Goal: Task Accomplishment & Management: Use online tool/utility

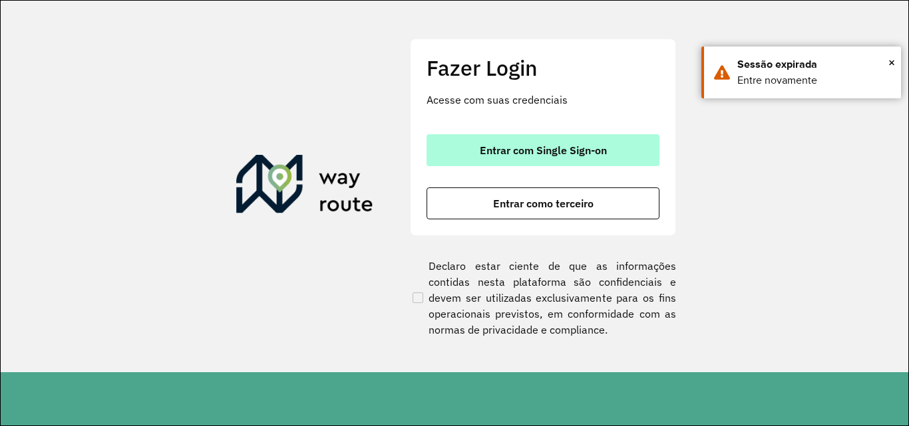
click at [572, 149] on span "Entrar com Single Sign-on" at bounding box center [543, 150] width 127 height 11
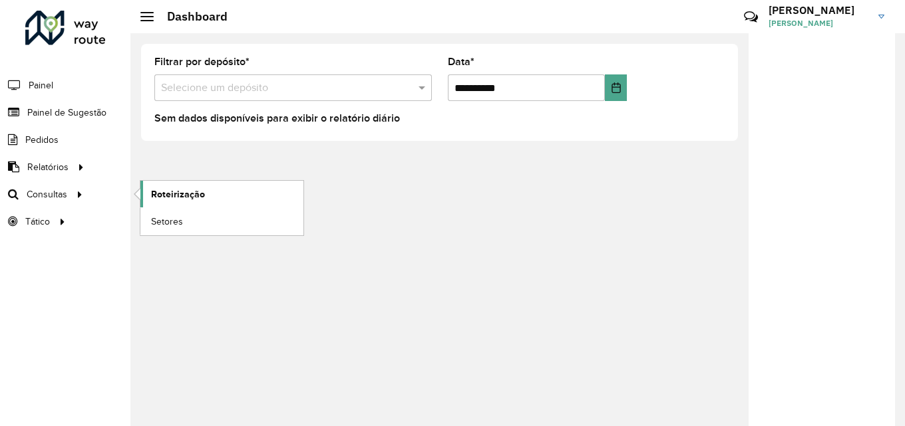
click at [180, 193] on span "Roteirização" at bounding box center [178, 195] width 54 height 14
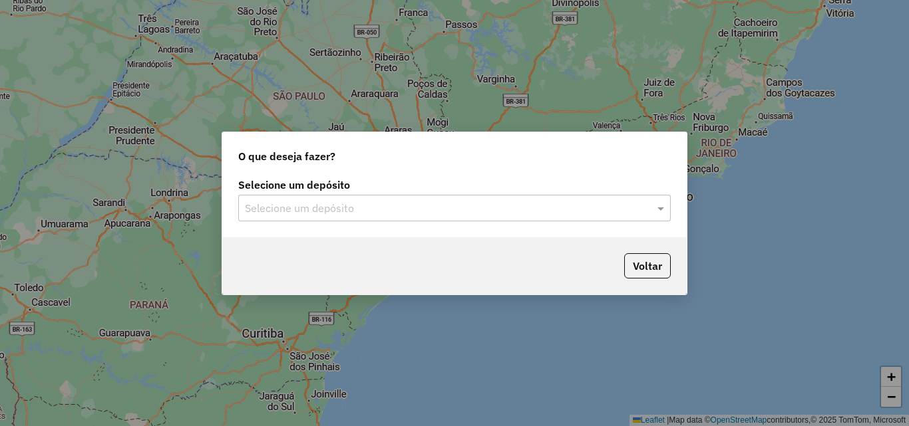
click at [397, 201] on input "text" at bounding box center [441, 209] width 393 height 16
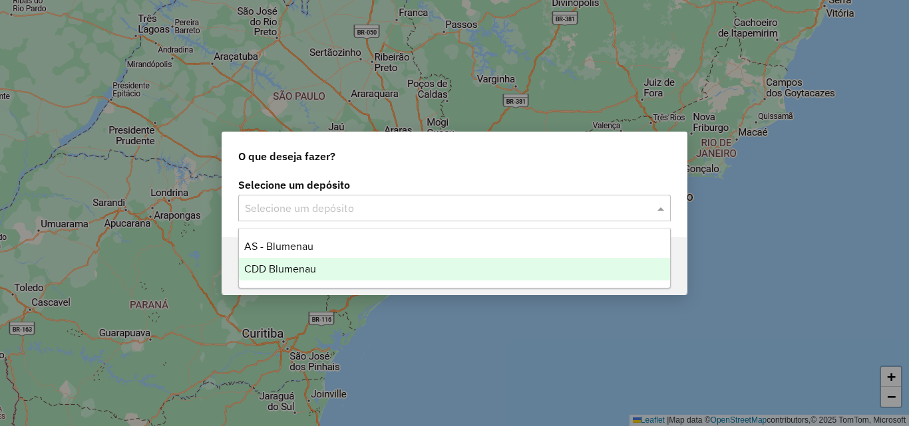
click at [313, 263] on span "CDD Blumenau" at bounding box center [280, 268] width 72 height 11
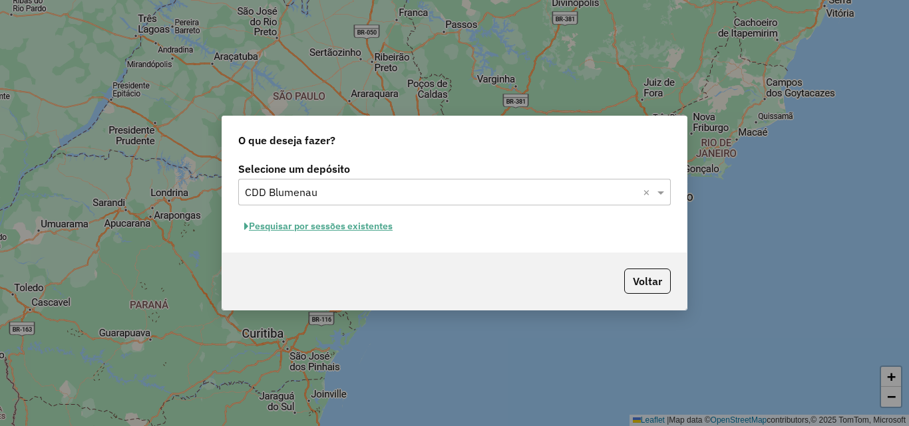
click at [366, 226] on button "Pesquisar por sessões existentes" at bounding box center [318, 226] width 160 height 21
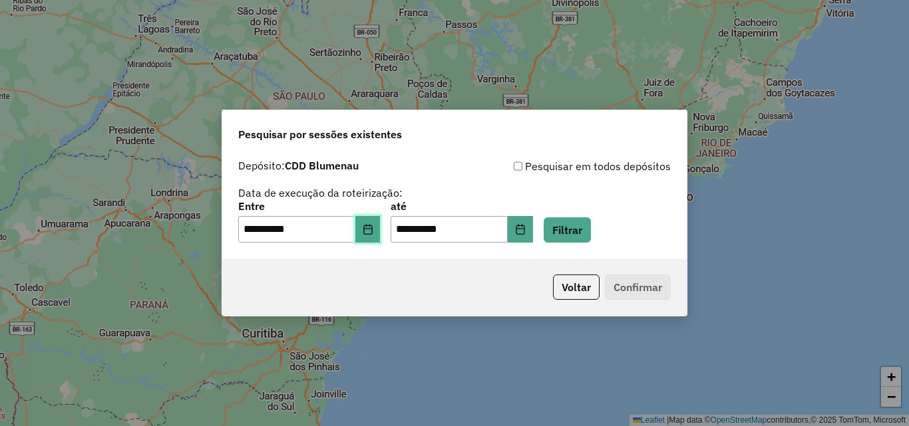
click at [381, 235] on button "Choose Date" at bounding box center [367, 229] width 25 height 27
click at [455, 287] on div "Voltar Confirmar" at bounding box center [454, 287] width 464 height 57
click at [591, 232] on button "Filtrar" at bounding box center [567, 230] width 47 height 25
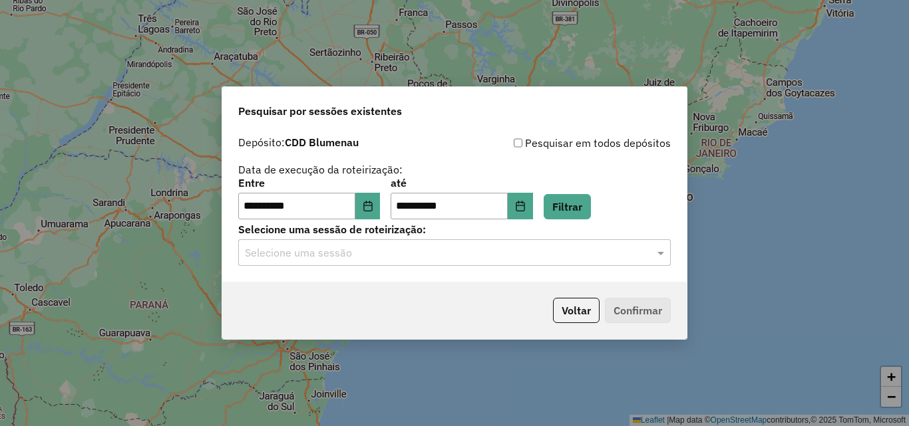
click at [368, 259] on input "text" at bounding box center [441, 253] width 393 height 16
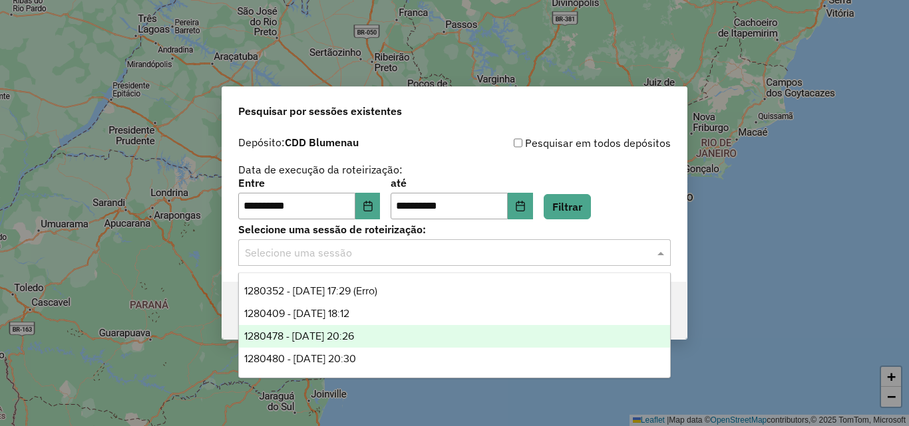
click at [349, 312] on span "1280409 - 22/09/2025 18:12" at bounding box center [296, 313] width 105 height 11
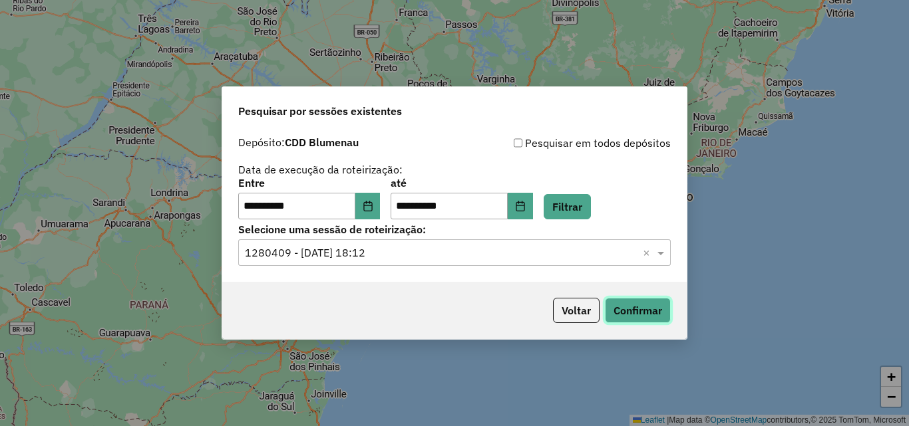
click at [645, 320] on button "Confirmar" at bounding box center [638, 310] width 66 height 25
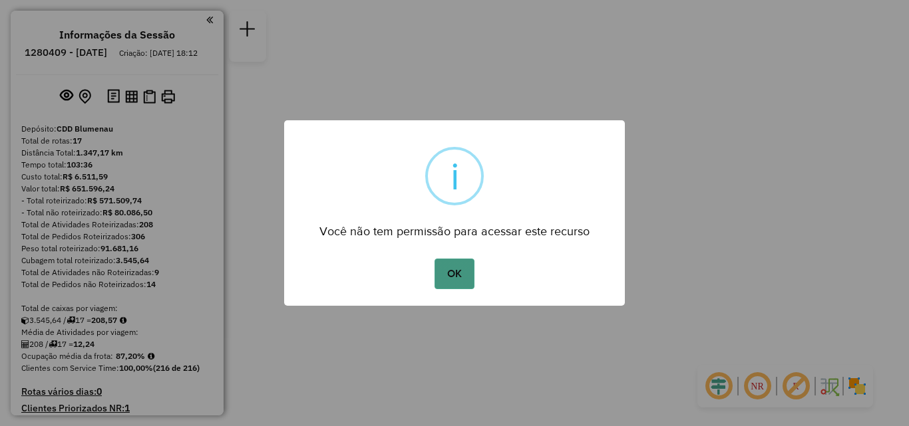
click at [450, 272] on button "OK" at bounding box center [453, 274] width 39 height 31
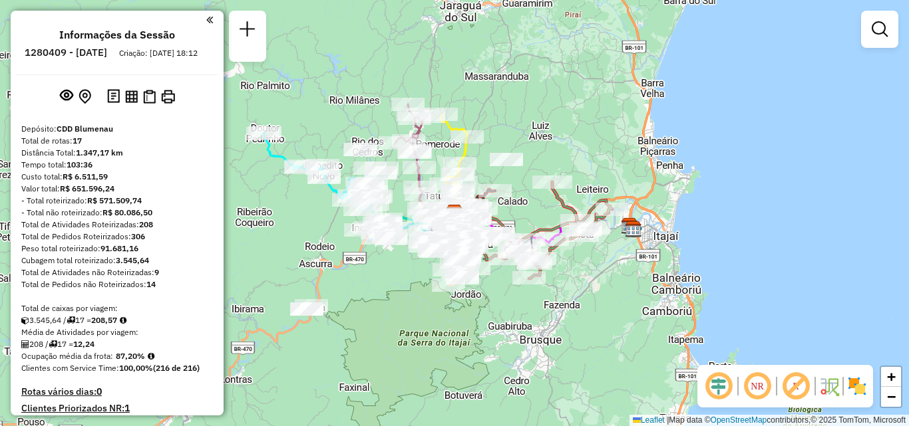
click at [541, 140] on div "Rota 15 - Placa EWP3H08 92807835 - MERCADO E ACOUGUE NO Janela de atendimento G…" at bounding box center [454, 213] width 909 height 426
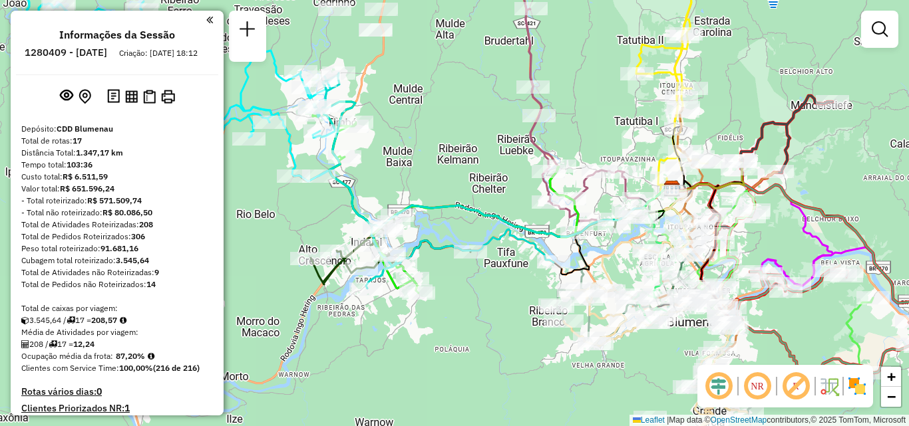
drag, startPoint x: 518, startPoint y: 269, endPoint x: 434, endPoint y: 263, distance: 84.8
click at [434, 263] on div "Janela de atendimento Grade de atendimento Capacidade Transportadoras Veículos …" at bounding box center [454, 213] width 909 height 426
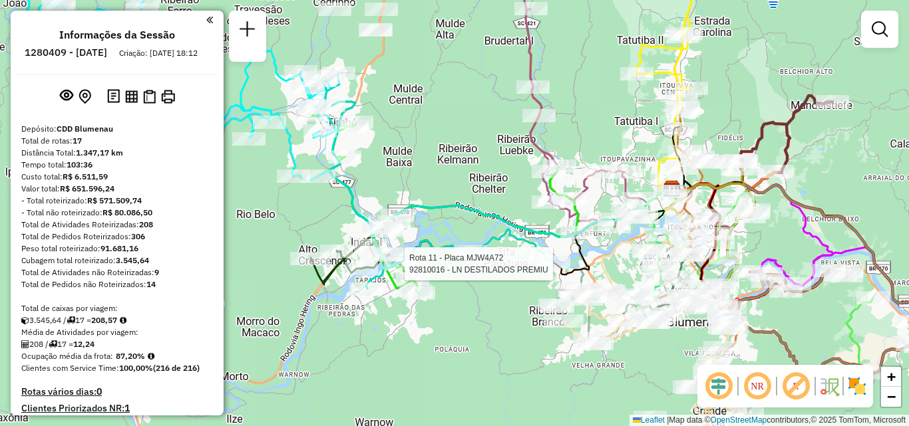
drag, startPoint x: 466, startPoint y: 126, endPoint x: 436, endPoint y: 125, distance: 29.3
click at [436, 125] on div "Rota 11 - Placa MJW4A72 92810016 - LN DESTILADOS PREMIU Janela de atendimento G…" at bounding box center [454, 213] width 909 height 426
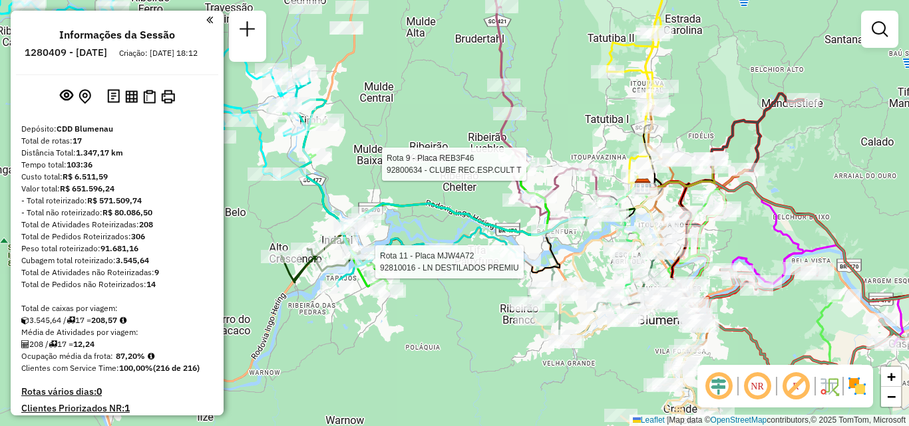
select select "**********"
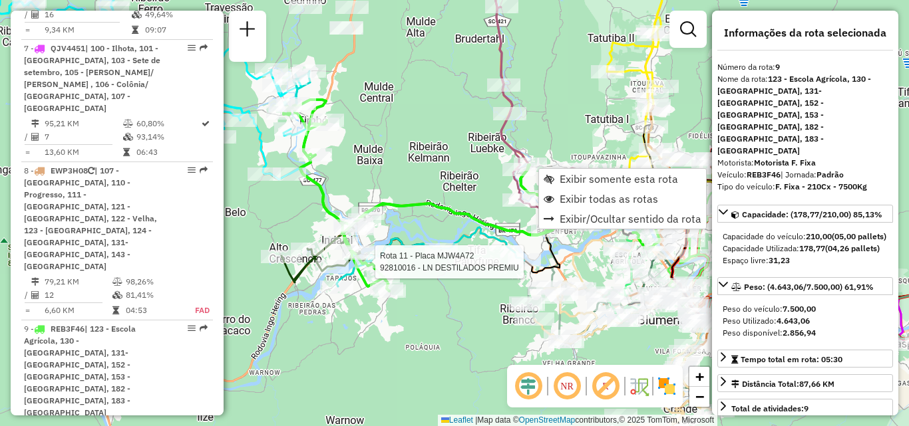
scroll to position [1269, 0]
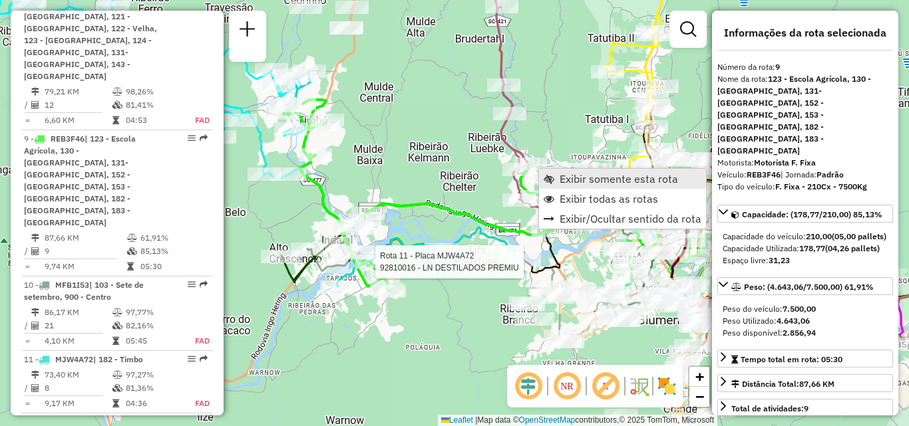
click at [559, 171] on link "Exibir somente esta rota" at bounding box center [622, 179] width 167 height 20
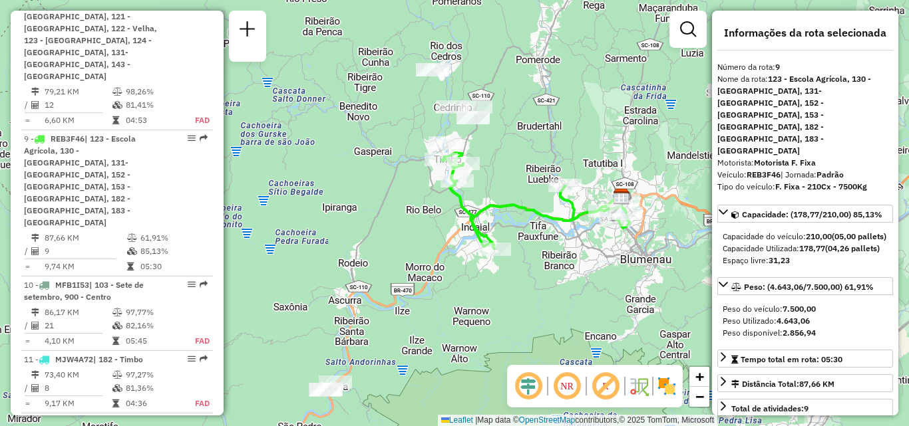
drag, startPoint x: 485, startPoint y: 164, endPoint x: 444, endPoint y: 138, distance: 49.1
click at [444, 138] on div "Janela de atendimento Grade de atendimento Capacidade Transportadoras Veículos …" at bounding box center [454, 213] width 909 height 426
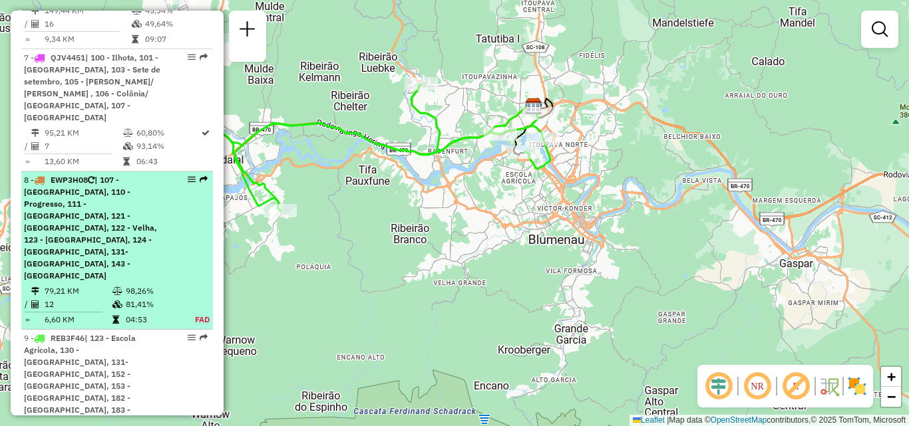
scroll to position [1136, 0]
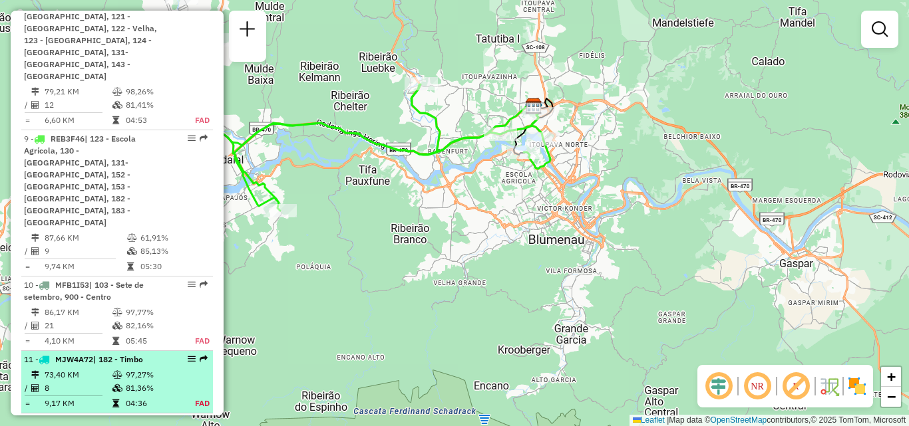
click at [71, 382] on td "8" at bounding box center [78, 388] width 68 height 13
select select "**********"
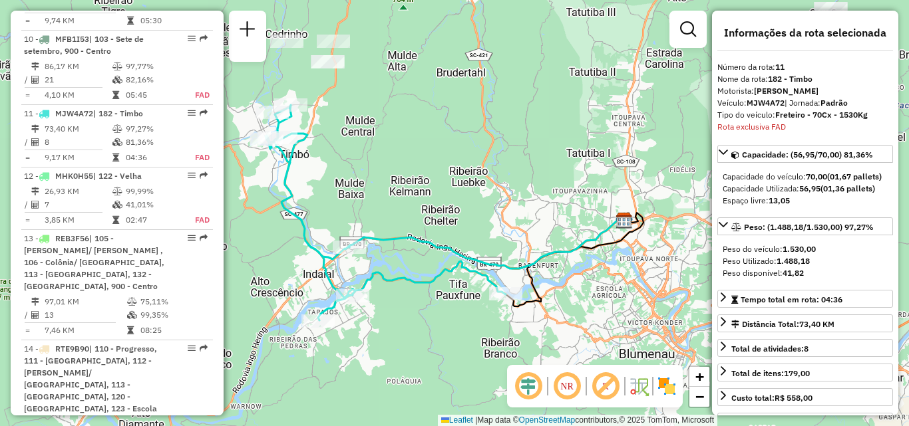
scroll to position [1587, 0]
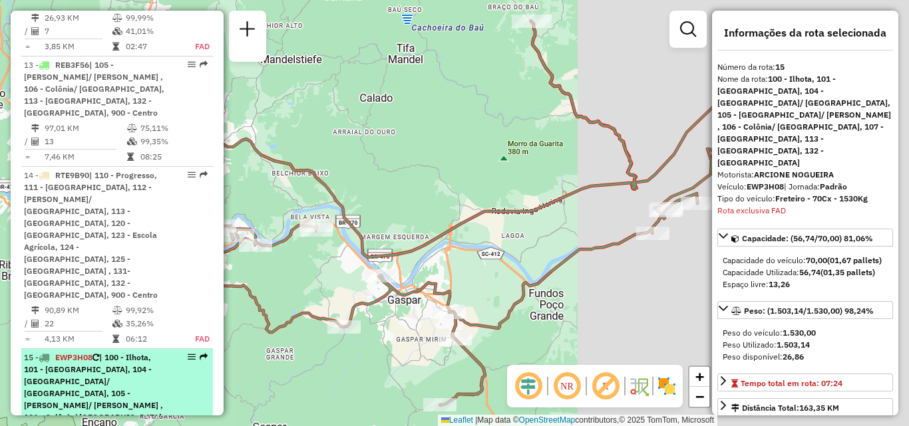
scroll to position [1812, 0]
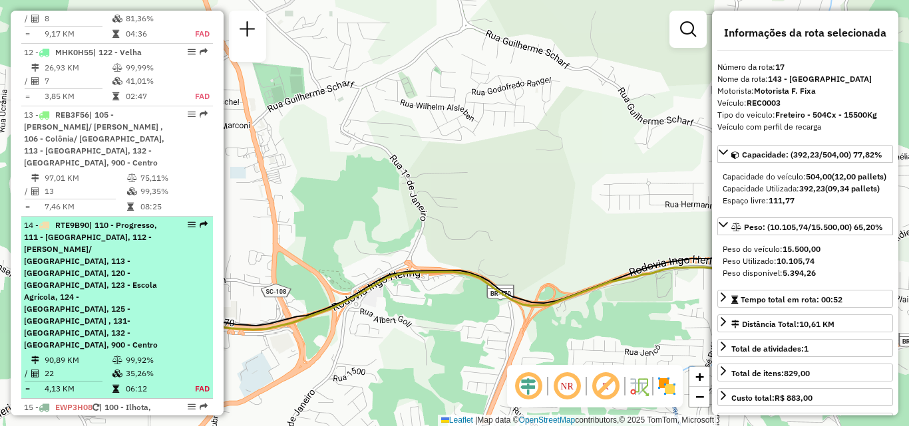
scroll to position [1577, 0]
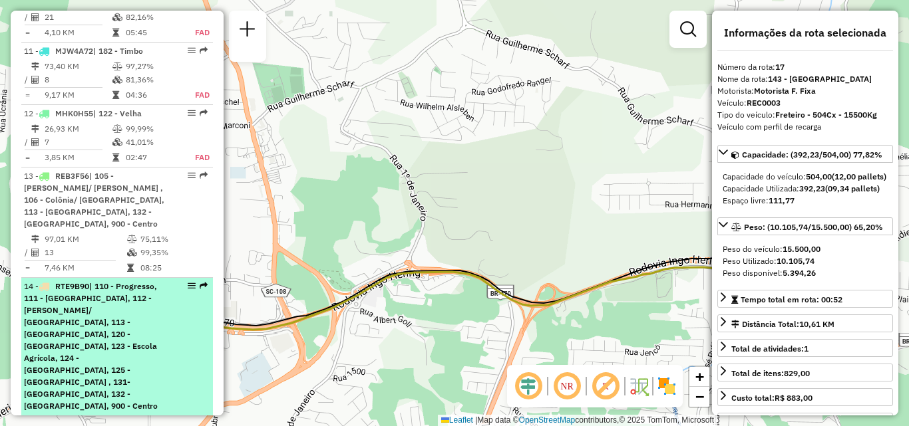
click at [84, 281] on div "14 - RTE9B90 | 110 - Progresso, 111 - Grande Garcia, 112 - Garcia/ Bom retiro, …" at bounding box center [94, 347] width 141 height 132
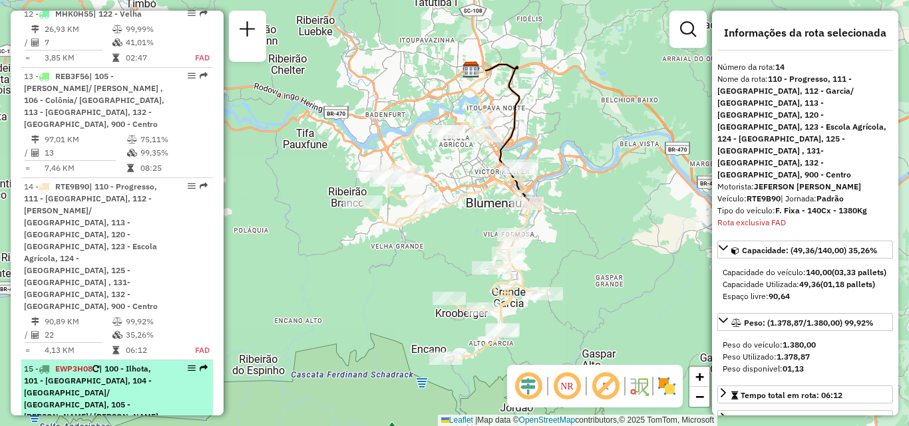
scroll to position [1544, 0]
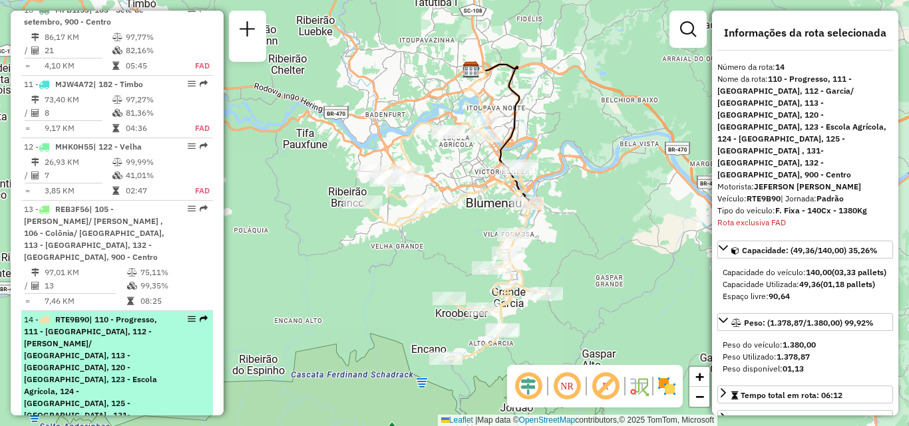
click at [86, 315] on span "| 110 - Progresso, 111 - Grande Garcia, 112 - Garcia/ Bom retiro, 113 - Vorstad…" at bounding box center [91, 380] width 134 height 130
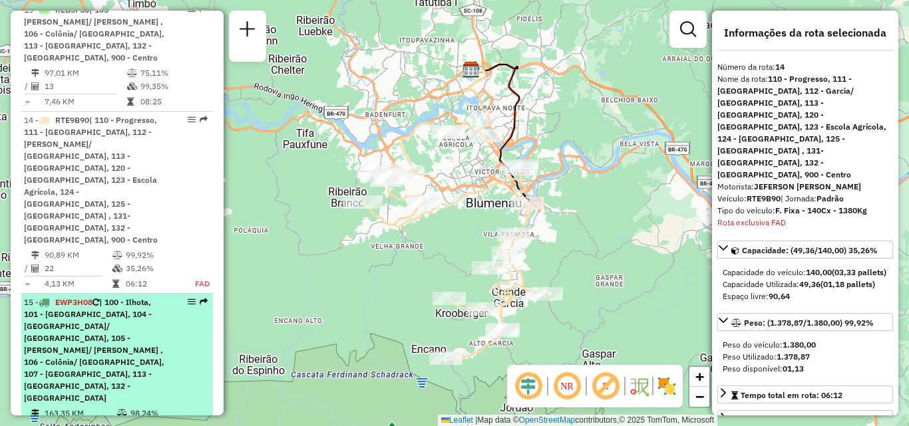
scroll to position [1212, 0]
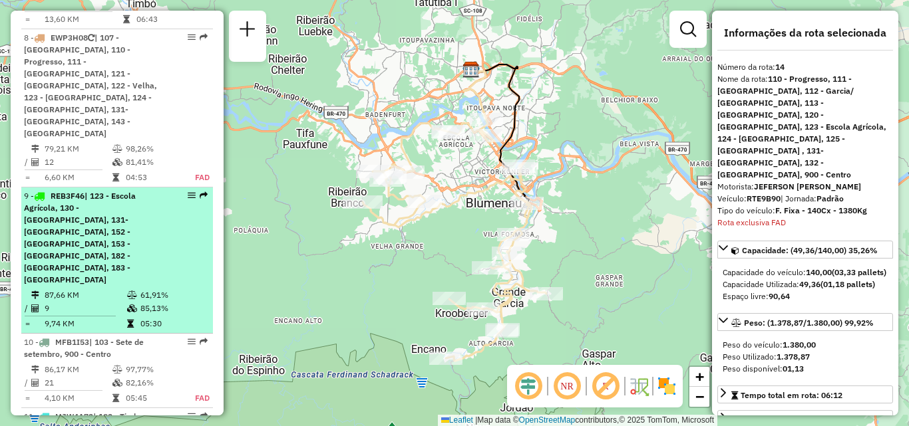
click at [81, 289] on td "87,66 KM" at bounding box center [85, 295] width 82 height 13
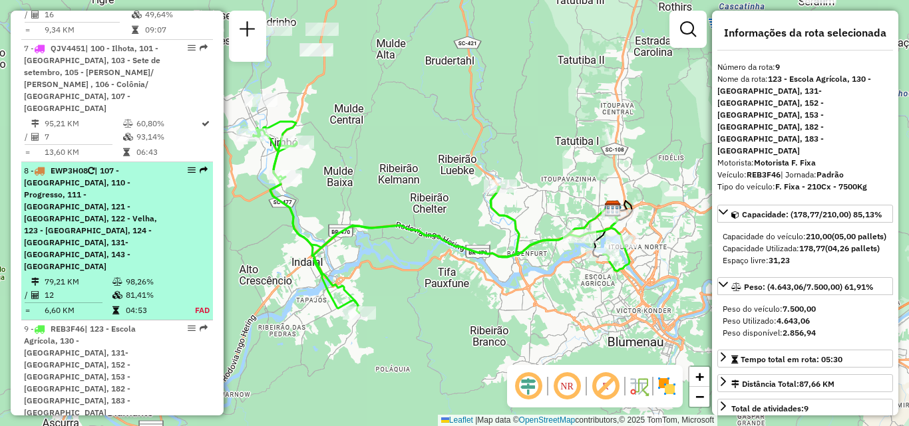
click at [92, 165] on div "8 - EWP3H08 | 107 - Bela Vista, 110 - Progresso, 111 - Grande Garcia, 121 - Agu…" at bounding box center [94, 219] width 141 height 108
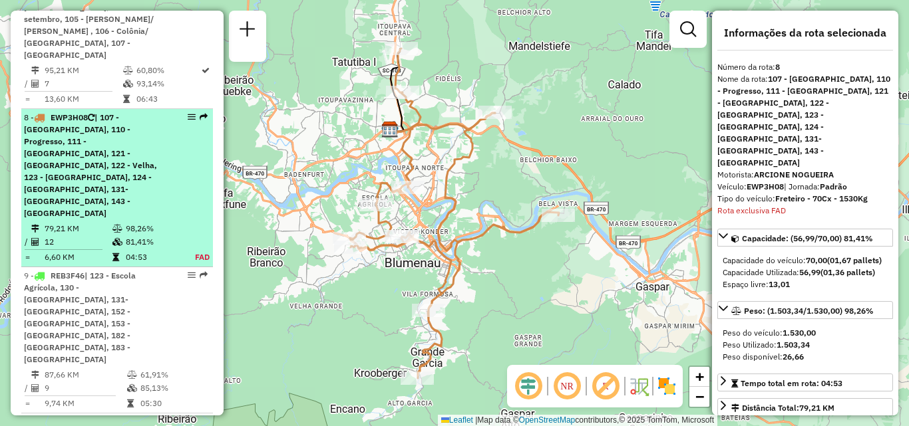
scroll to position [1146, 0]
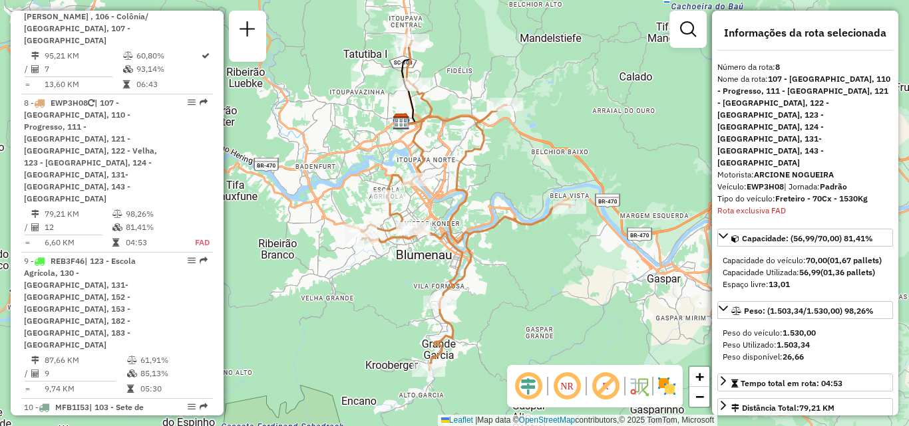
click at [501, 284] on div "Janela de atendimento Grade de atendimento Capacidade Transportadoras Veículos …" at bounding box center [454, 213] width 909 height 426
drag, startPoint x: 502, startPoint y: 143, endPoint x: 510, endPoint y: 168, distance: 26.3
click at [510, 168] on div "Janela de atendimento Grade de atendimento Capacidade Transportadoras Veículos …" at bounding box center [454, 213] width 909 height 426
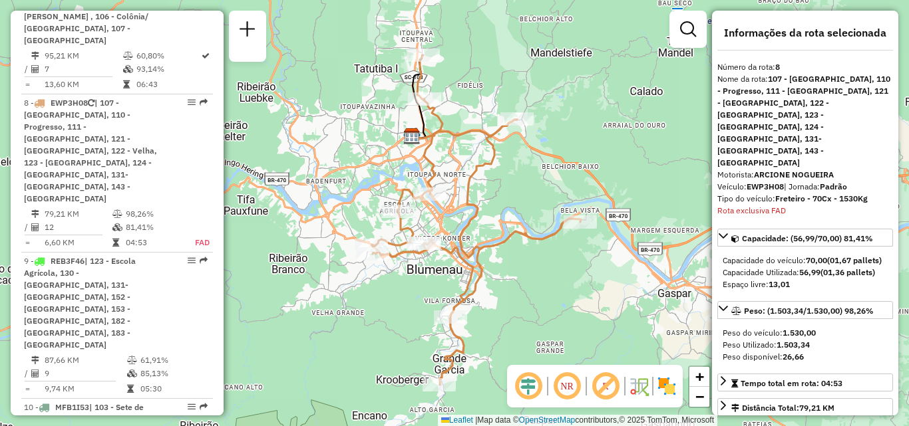
drag, startPoint x: 527, startPoint y: 184, endPoint x: 530, endPoint y: 173, distance: 11.2
click at [530, 173] on div "Janela de atendimento Grade de atendimento Capacidade Transportadoras Veículos …" at bounding box center [454, 213] width 909 height 426
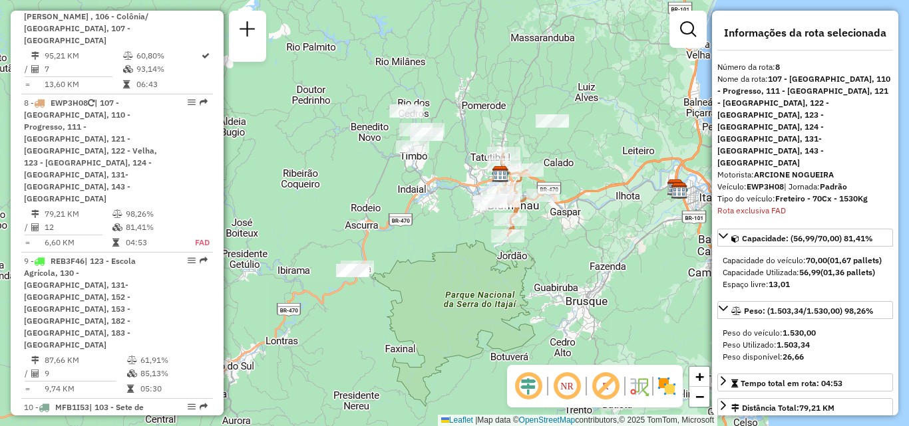
drag, startPoint x: 412, startPoint y: 226, endPoint x: 392, endPoint y: 224, distance: 20.1
click at [391, 225] on div "Janela de atendimento Grade de atendimento Capacidade Transportadoras Veículos …" at bounding box center [454, 213] width 909 height 426
